Goal: Entertainment & Leisure: Consume media (video, audio)

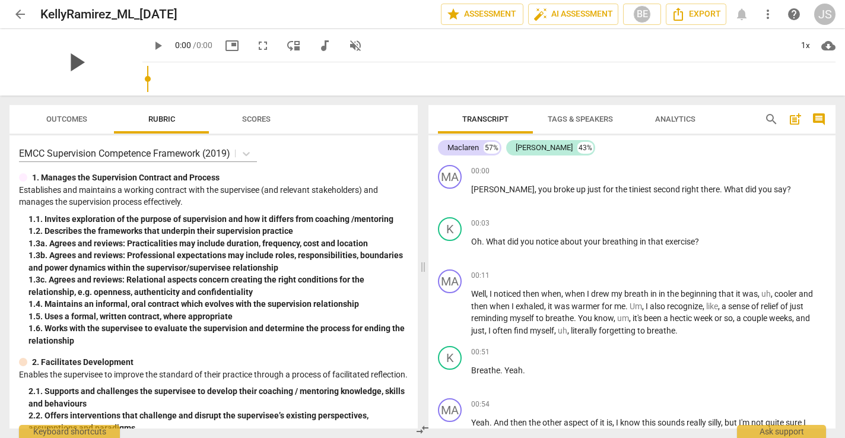
click at [91, 63] on span "play_arrow" at bounding box center [75, 62] width 31 height 31
click at [165, 44] on span "play_arrow" at bounding box center [158, 46] width 14 height 14
click at [91, 58] on span "play_arrow" at bounding box center [75, 62] width 31 height 31
click at [91, 57] on span "play_arrow" at bounding box center [75, 62] width 31 height 31
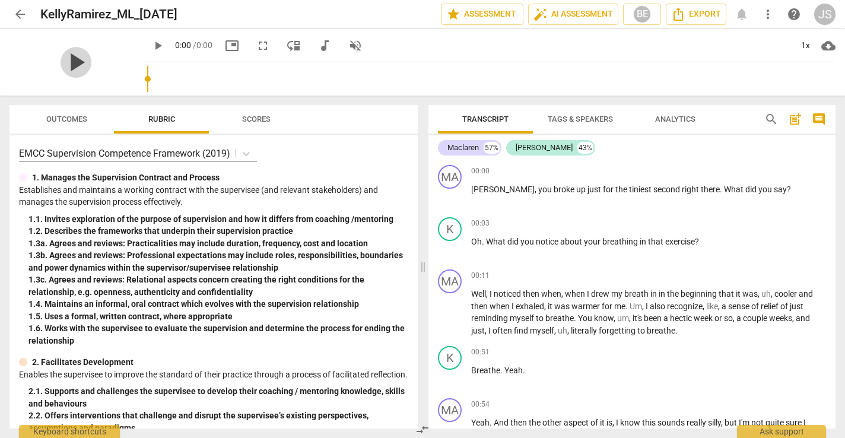
click at [91, 57] on span "play_arrow" at bounding box center [75, 62] width 31 height 31
click at [165, 44] on span "play_arrow" at bounding box center [158, 46] width 14 height 14
click at [362, 44] on span "volume_off" at bounding box center [355, 46] width 14 height 14
type input "1"
click at [91, 61] on span "play_arrow" at bounding box center [75, 62] width 31 height 31
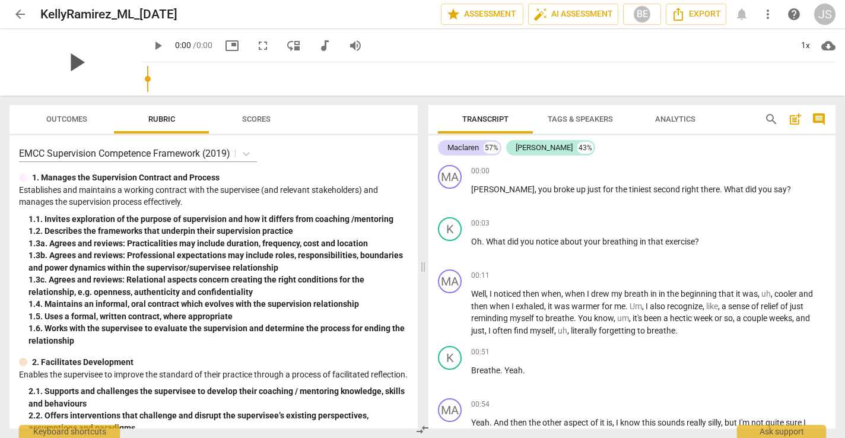
click at [91, 61] on span "play_arrow" at bounding box center [75, 62] width 31 height 31
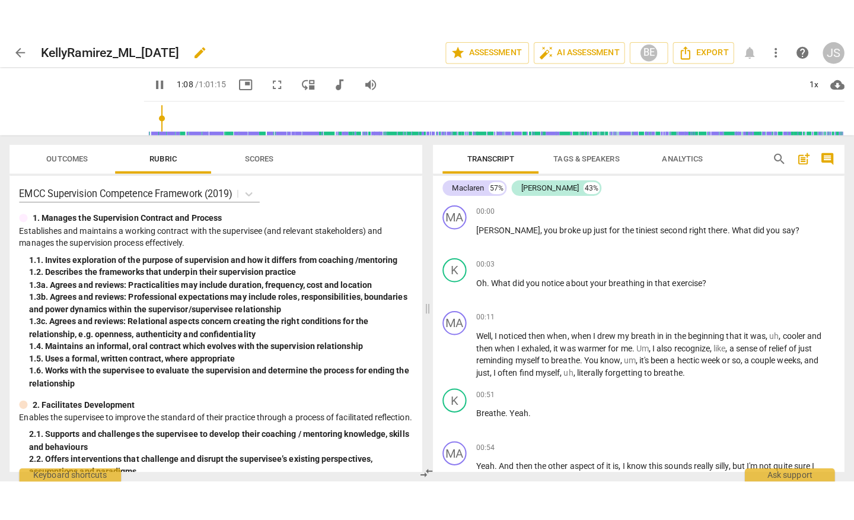
scroll to position [269, 0]
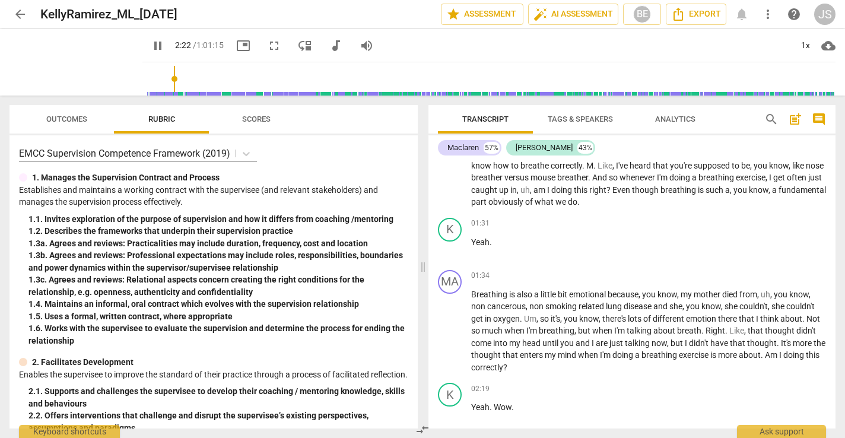
click at [267, 42] on span "fullscreen" at bounding box center [274, 46] width 14 height 14
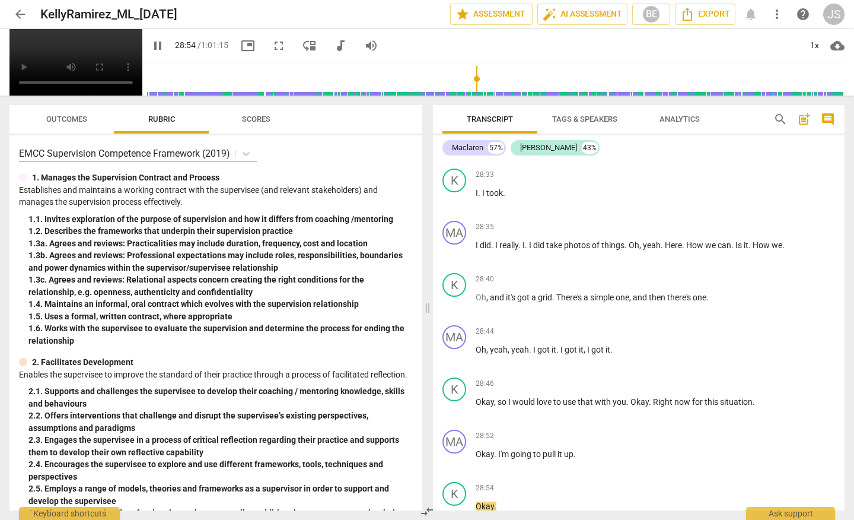
scroll to position [8900, 0]
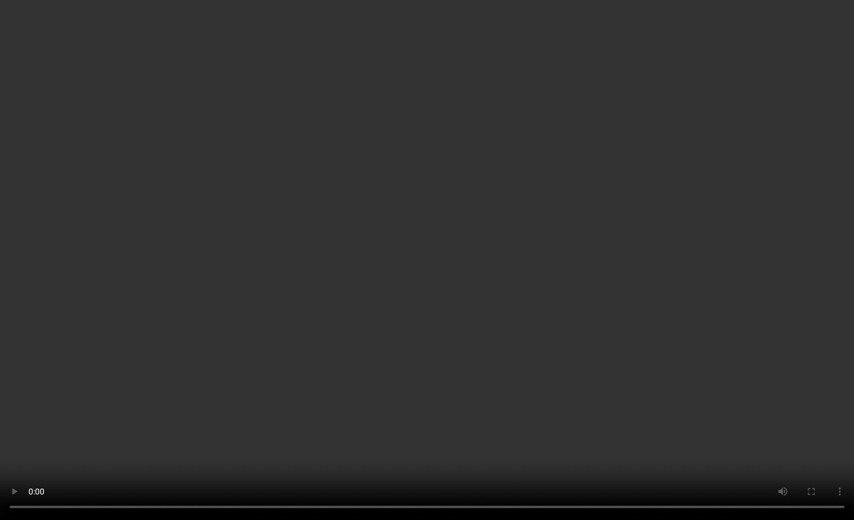
click at [260, 114] on video at bounding box center [427, 260] width 854 height 520
type input "3263"
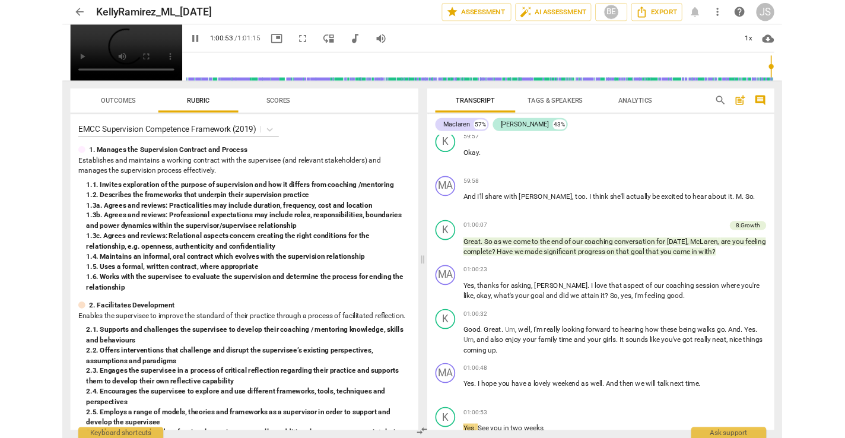
scroll to position [20632, 0]
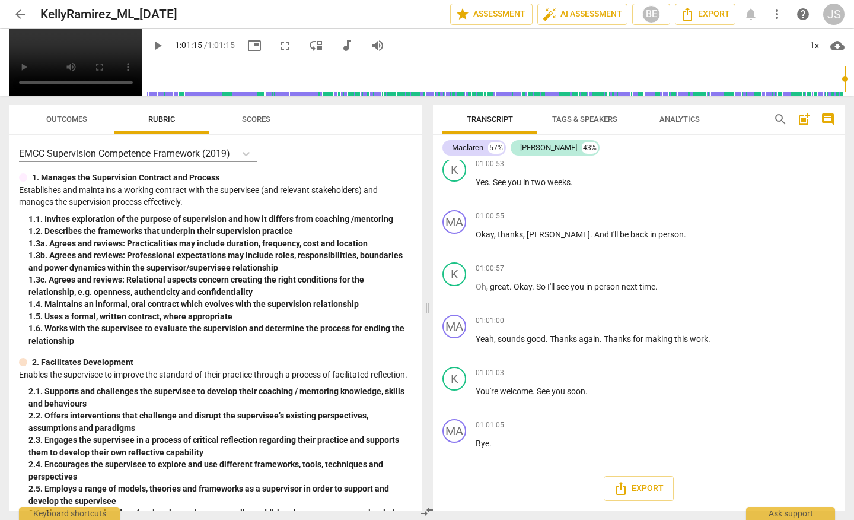
type input "3675"
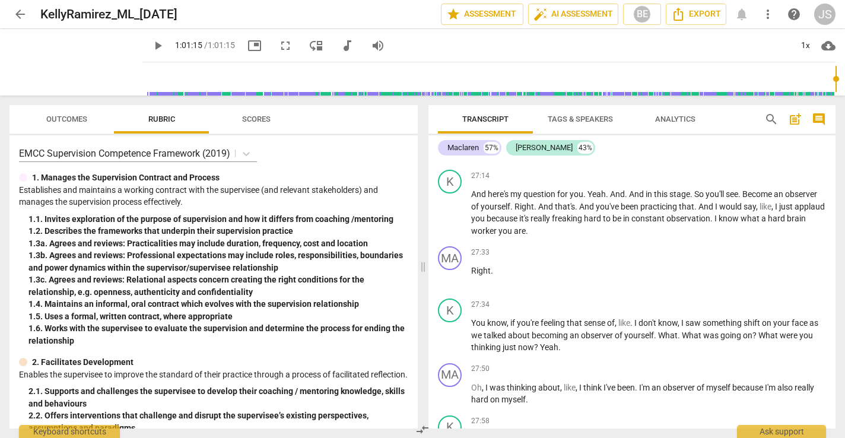
scroll to position [7967, 0]
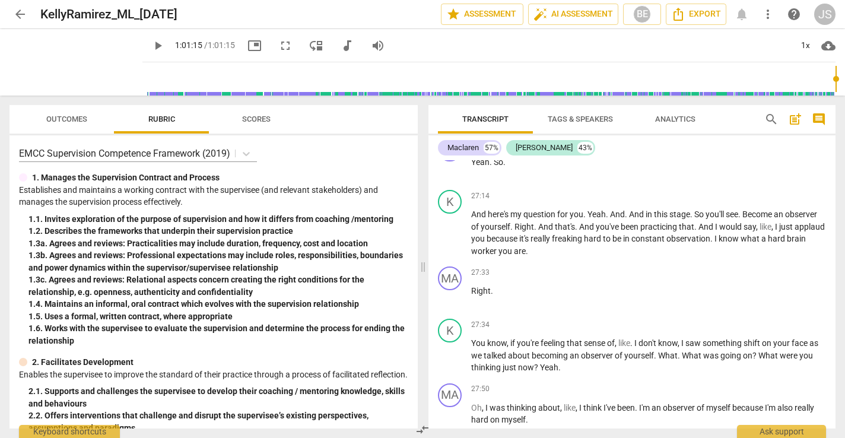
click at [829, 13] on div "JS" at bounding box center [824, 14] width 21 height 21
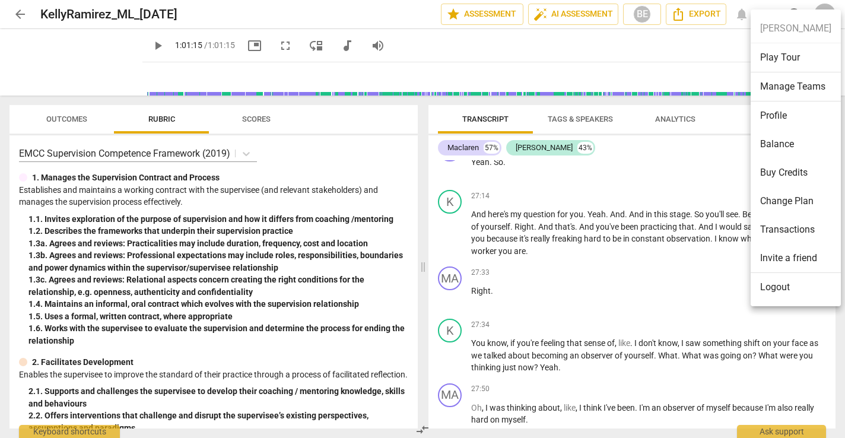
click at [777, 282] on li "Logout" at bounding box center [795, 287] width 90 height 28
